Goal: Transaction & Acquisition: Purchase product/service

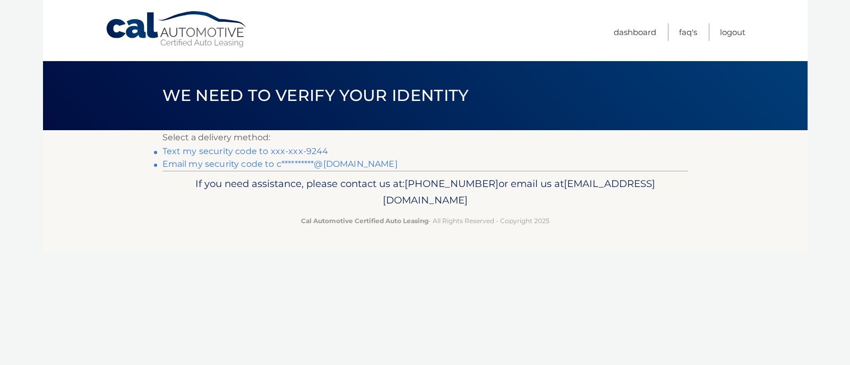
click at [217, 152] on link "Text my security code to xxx-xxx-9244" at bounding box center [245, 151] width 166 height 10
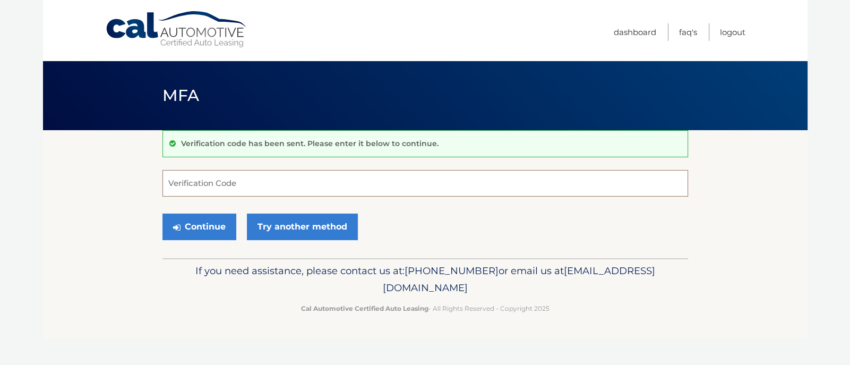
click at [235, 182] on input "Verification Code" at bounding box center [424, 183] width 525 height 27
type input "577718"
click at [188, 230] on button "Continue" at bounding box center [199, 226] width 74 height 27
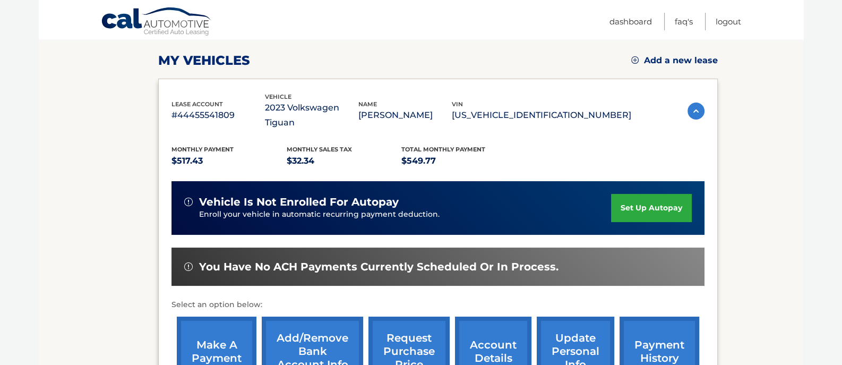
scroll to position [265, 0]
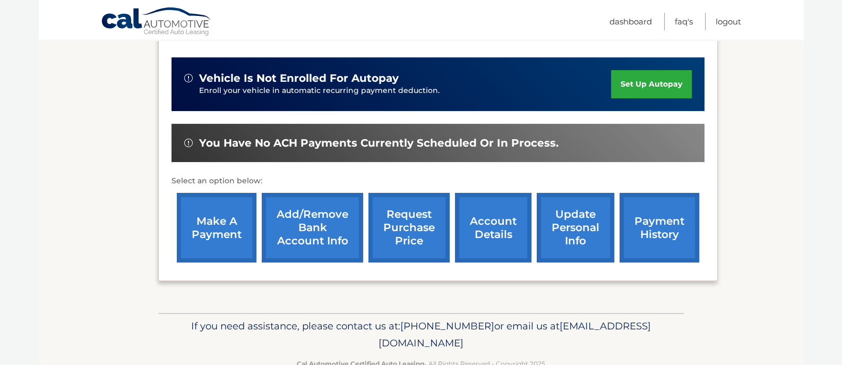
click at [213, 213] on link "make a payment" at bounding box center [217, 228] width 80 height 70
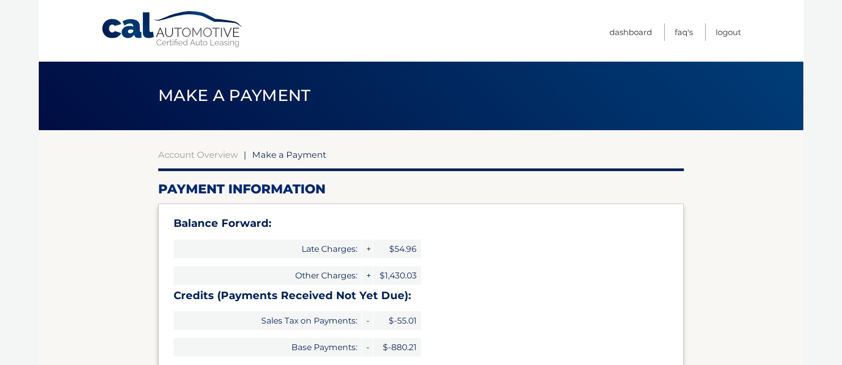
select select "MTk1MThhNDMtZTRmZS00NGMxLWJiZjUtMjdmNzQxNGI3YTY3"
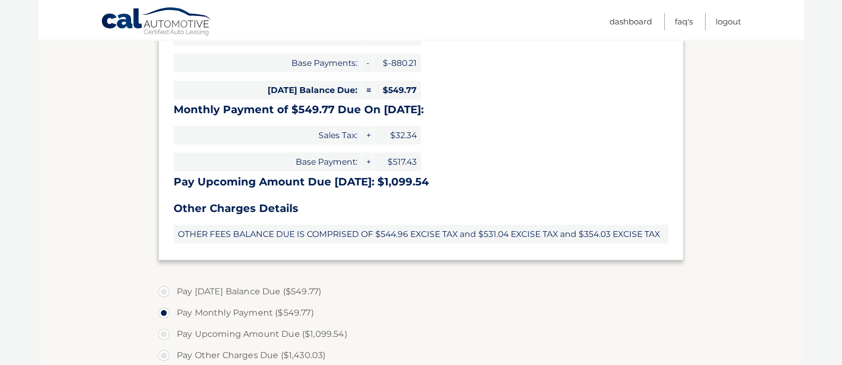
scroll to position [372, 0]
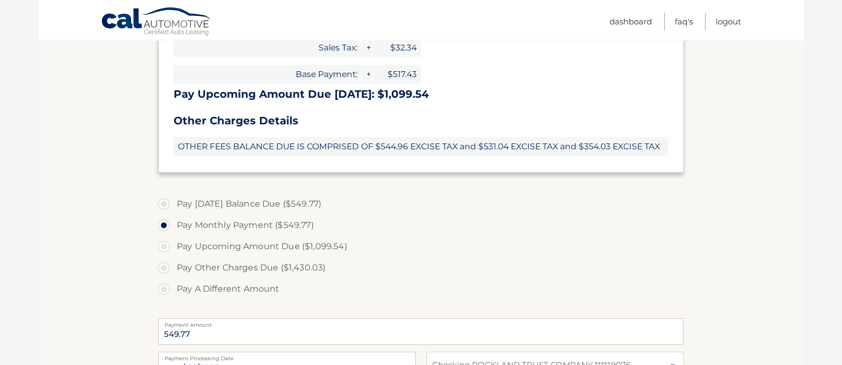
click at [162, 290] on label "Pay A Different Amount" at bounding box center [420, 288] width 525 height 21
click at [162, 290] on input "Pay A Different Amount" at bounding box center [167, 286] width 11 height 17
radio input "true"
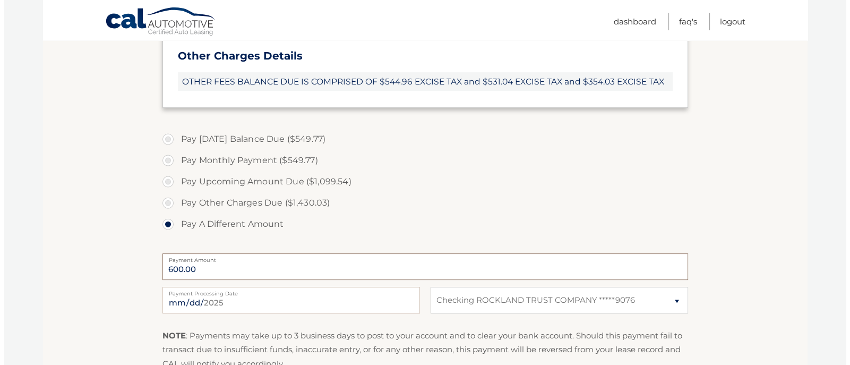
scroll to position [590, 0]
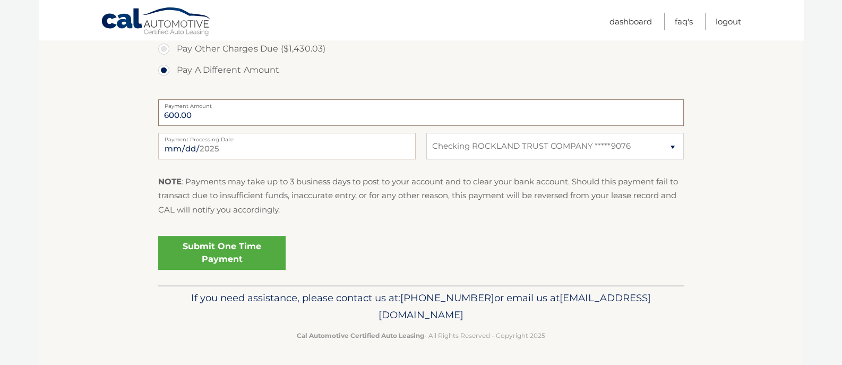
type input "600.00"
click at [210, 250] on link "Submit One Time Payment" at bounding box center [221, 253] width 127 height 34
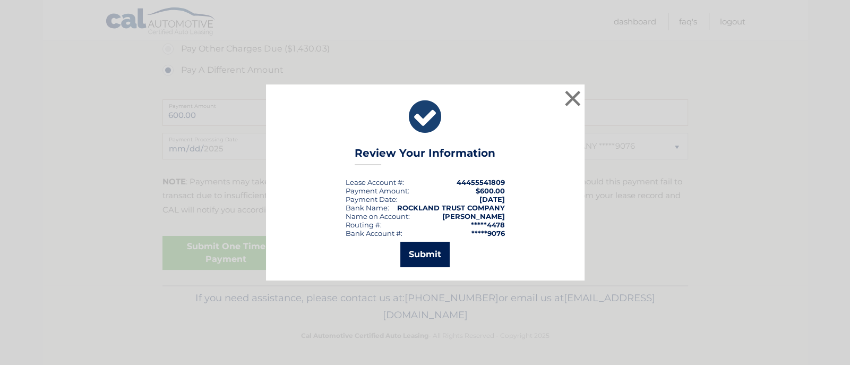
click at [425, 256] on button "Submit" at bounding box center [424, 254] width 49 height 25
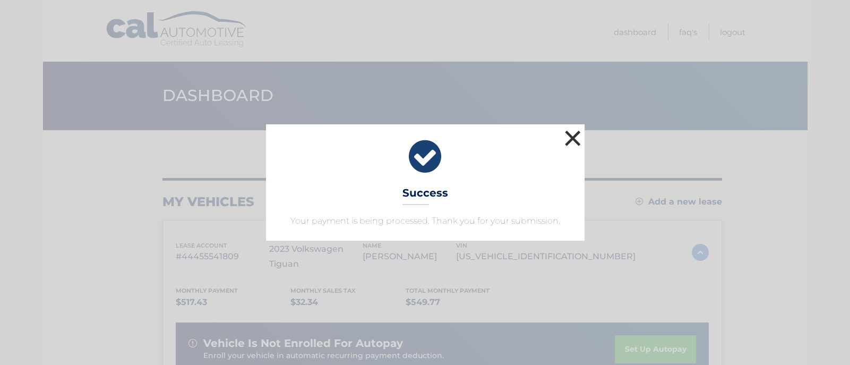
click at [573, 134] on button "×" at bounding box center [572, 137] width 21 height 21
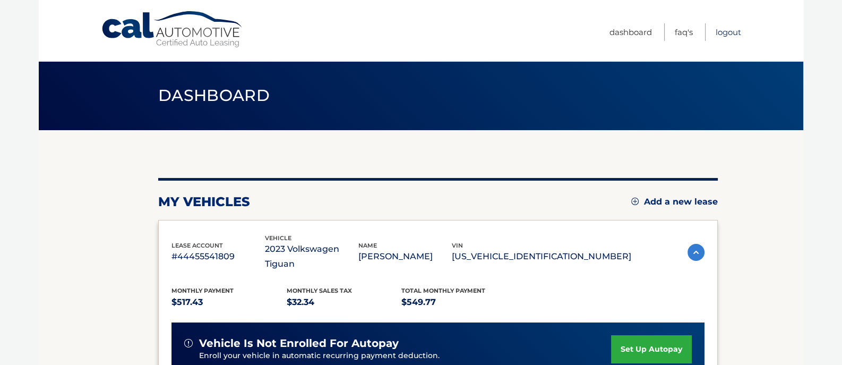
click at [719, 33] on link "Logout" at bounding box center [727, 32] width 25 height 18
